Goal: Task Accomplishment & Management: Use online tool/utility

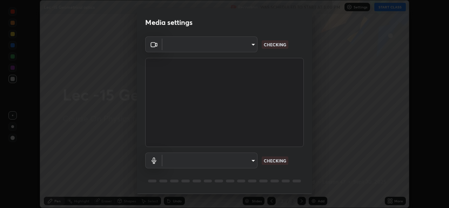
scroll to position [22, 0]
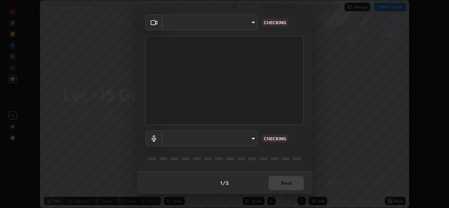
type input "78e73baf3d63bceb4c45423e3c658d9595c8caa1ee6d34b79bc6d5c79dc82097"
type input "d5a85cb113337101ba5e8fc8670338b7630df7755b7277ef222309c4f1e8f3f1"
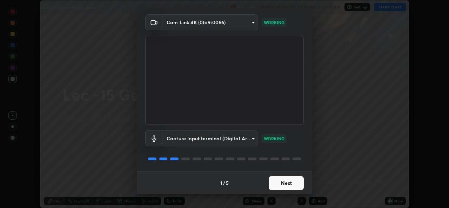
click at [280, 185] on button "Next" at bounding box center [286, 183] width 35 height 14
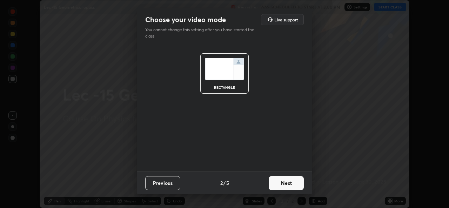
scroll to position [0, 0]
click at [281, 186] on button "Next" at bounding box center [286, 183] width 35 height 14
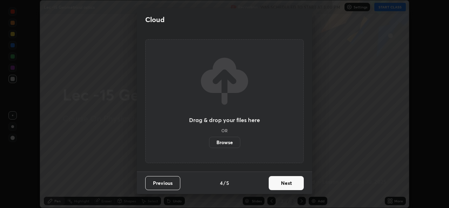
click at [282, 186] on button "Next" at bounding box center [286, 183] width 35 height 14
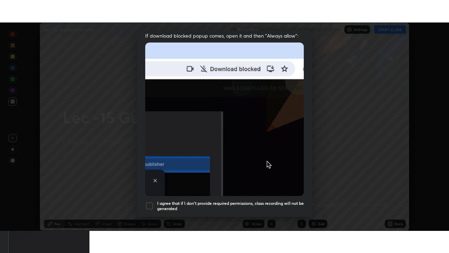
scroll to position [165, 0]
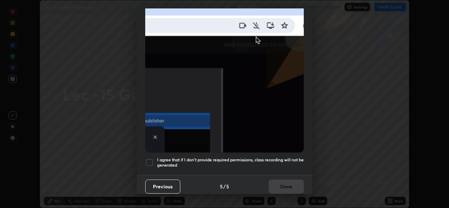
click at [151, 158] on div at bounding box center [149, 162] width 8 height 8
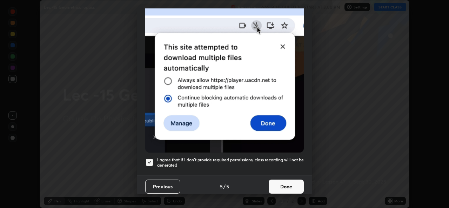
click at [292, 185] on button "Done" at bounding box center [286, 187] width 35 height 14
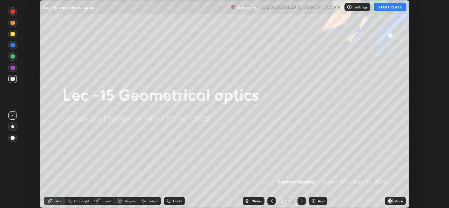
click at [389, 9] on button "START CLASS" at bounding box center [391, 7] width 32 height 8
click at [394, 201] on div "More" at bounding box center [395, 201] width 21 height 8
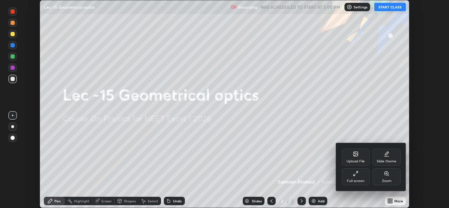
click at [356, 181] on div "Full screen" at bounding box center [356, 181] width 18 height 4
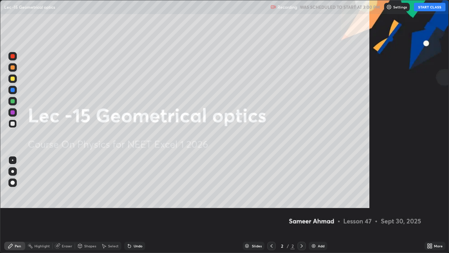
scroll to position [253, 449]
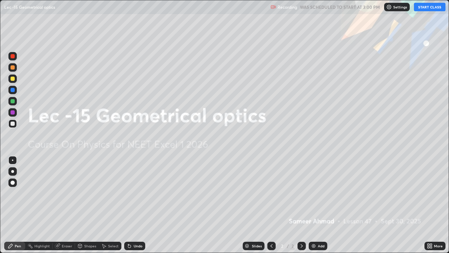
click at [320, 208] on div "Add" at bounding box center [321, 246] width 7 height 4
